Goal: Task Accomplishment & Management: Use online tool/utility

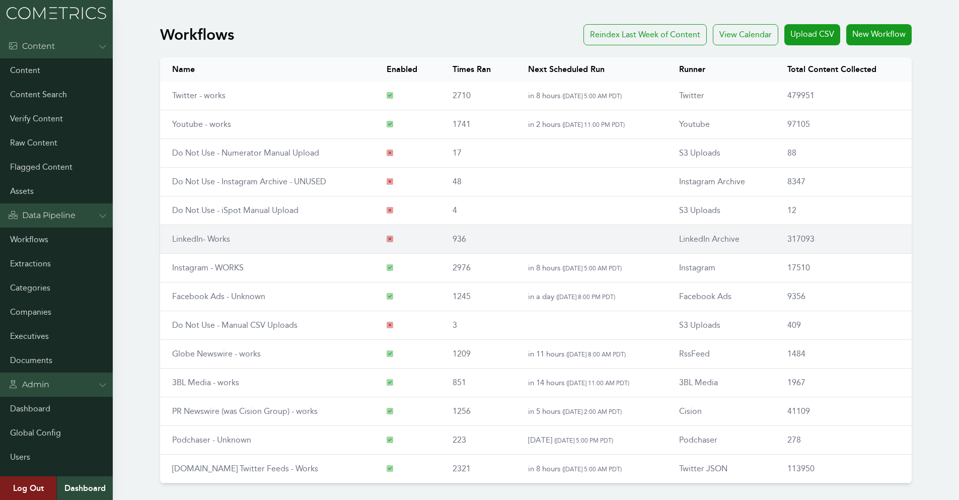
click at [257, 242] on td "LinkedIn- Works" at bounding box center [267, 239] width 214 height 29
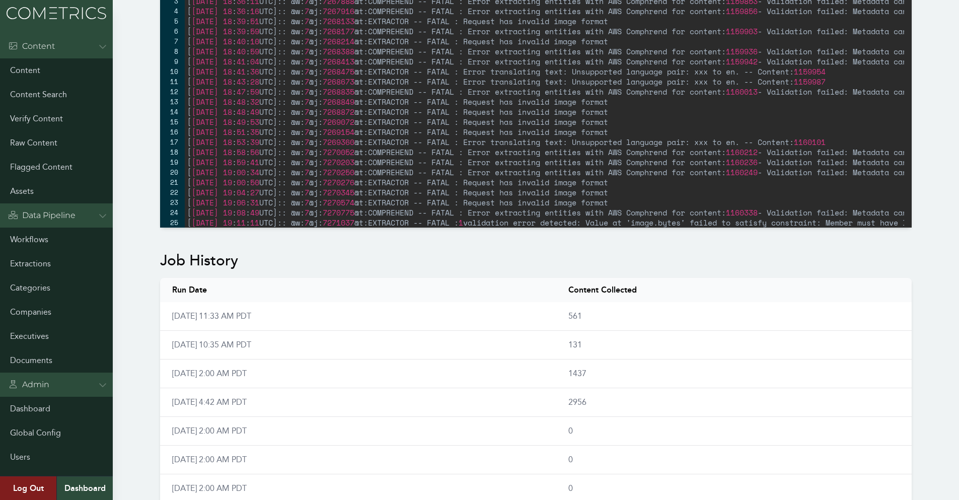
scroll to position [554, 0]
